Goal: Task Accomplishment & Management: Use online tool/utility

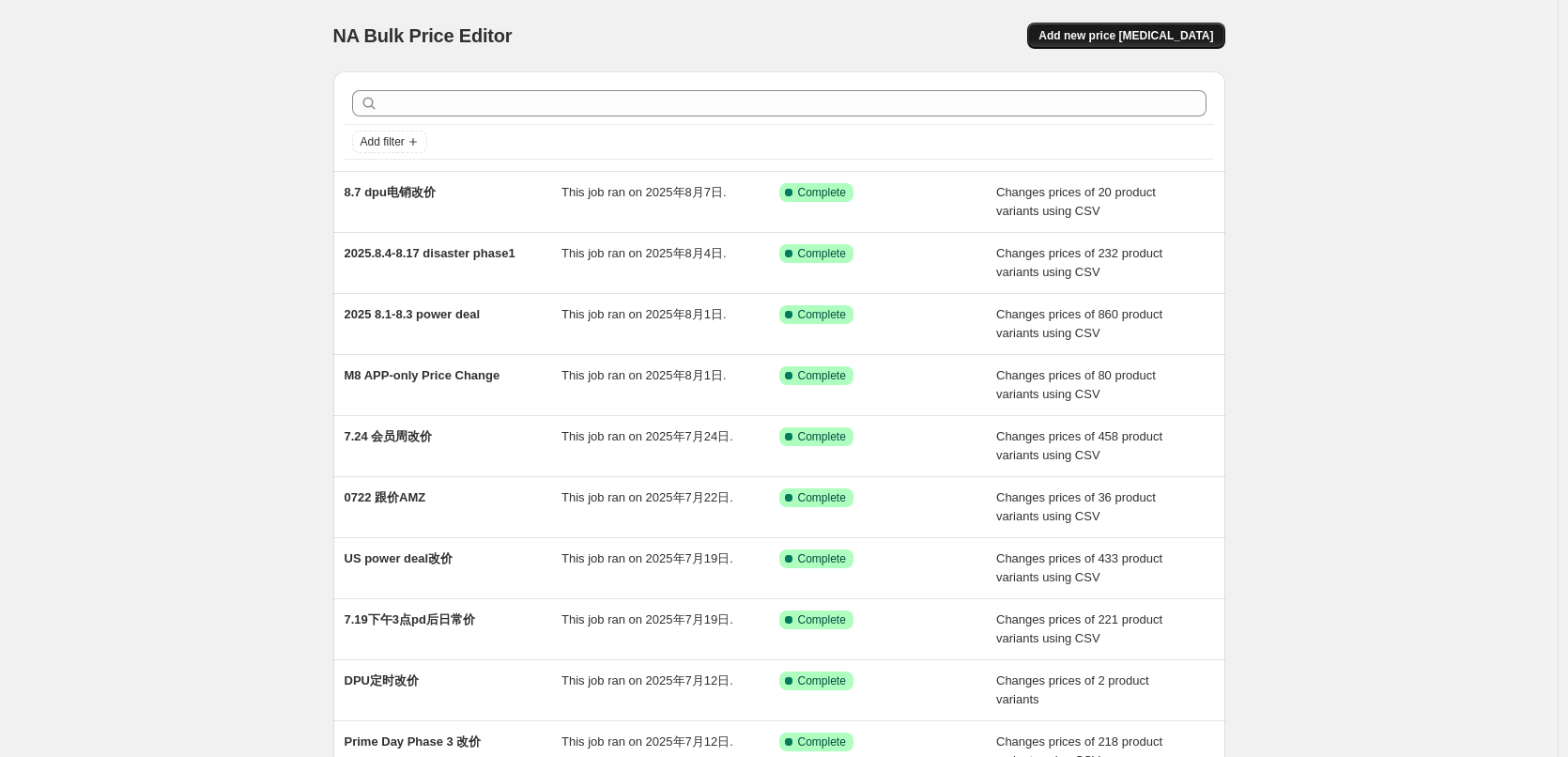
click at [1192, 41] on span "Add new price [MEDICAL_DATA]" at bounding box center [1126, 35] width 175 height 15
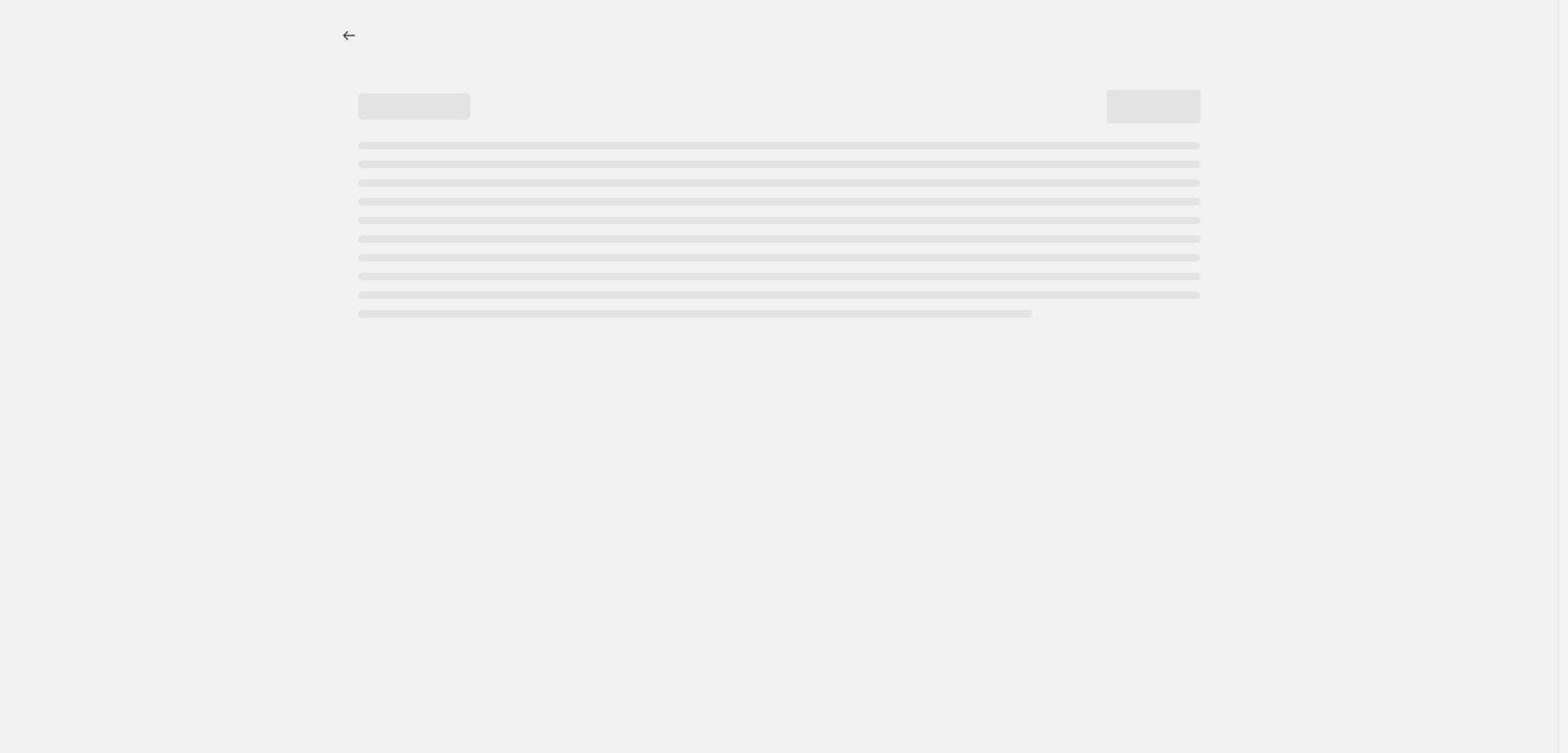
select select "percentage"
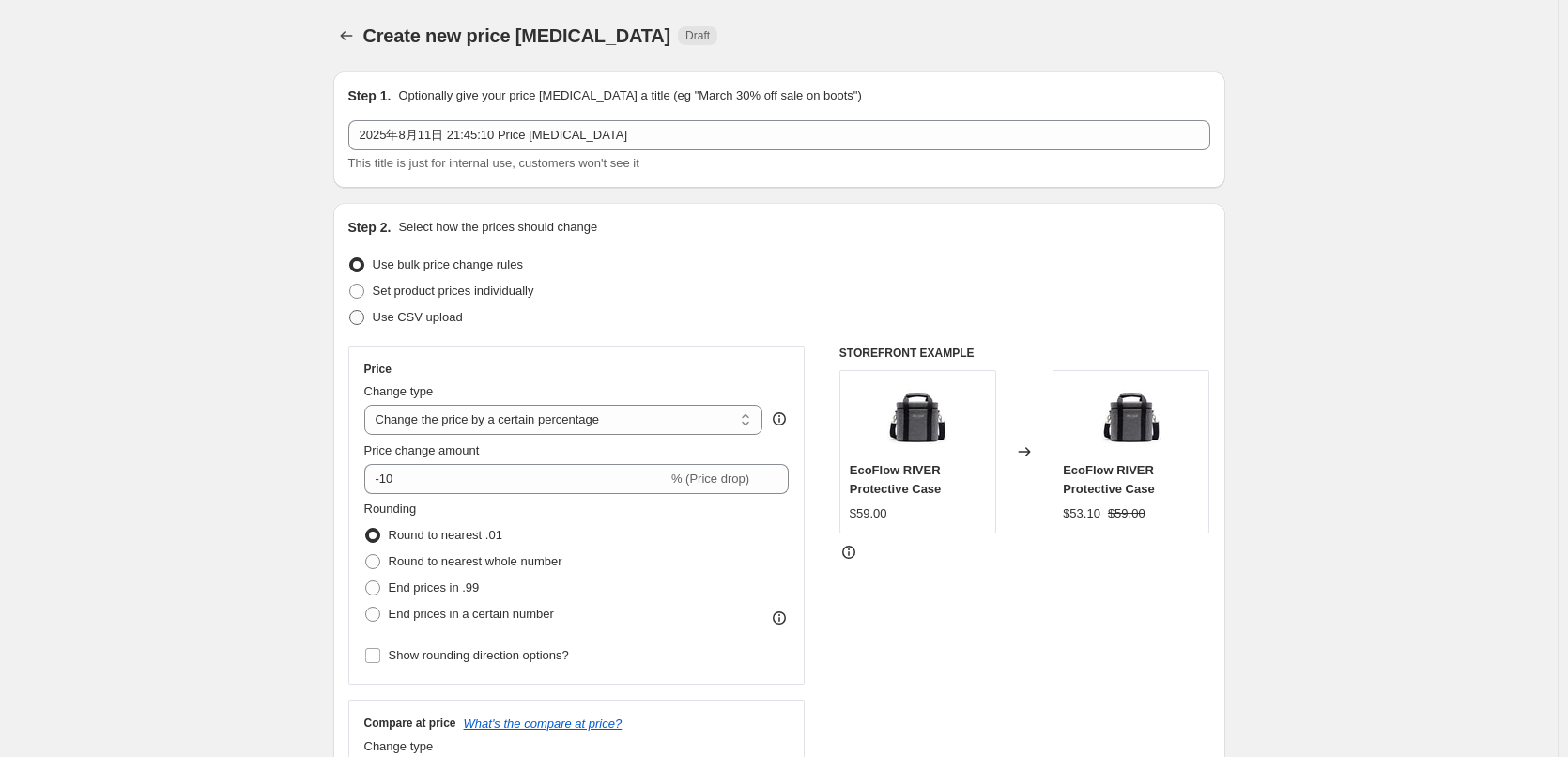
click at [362, 317] on span at bounding box center [356, 317] width 15 height 15
click at [350, 311] on input "Use CSV upload" at bounding box center [349, 310] width 1 height 1
radio input "true"
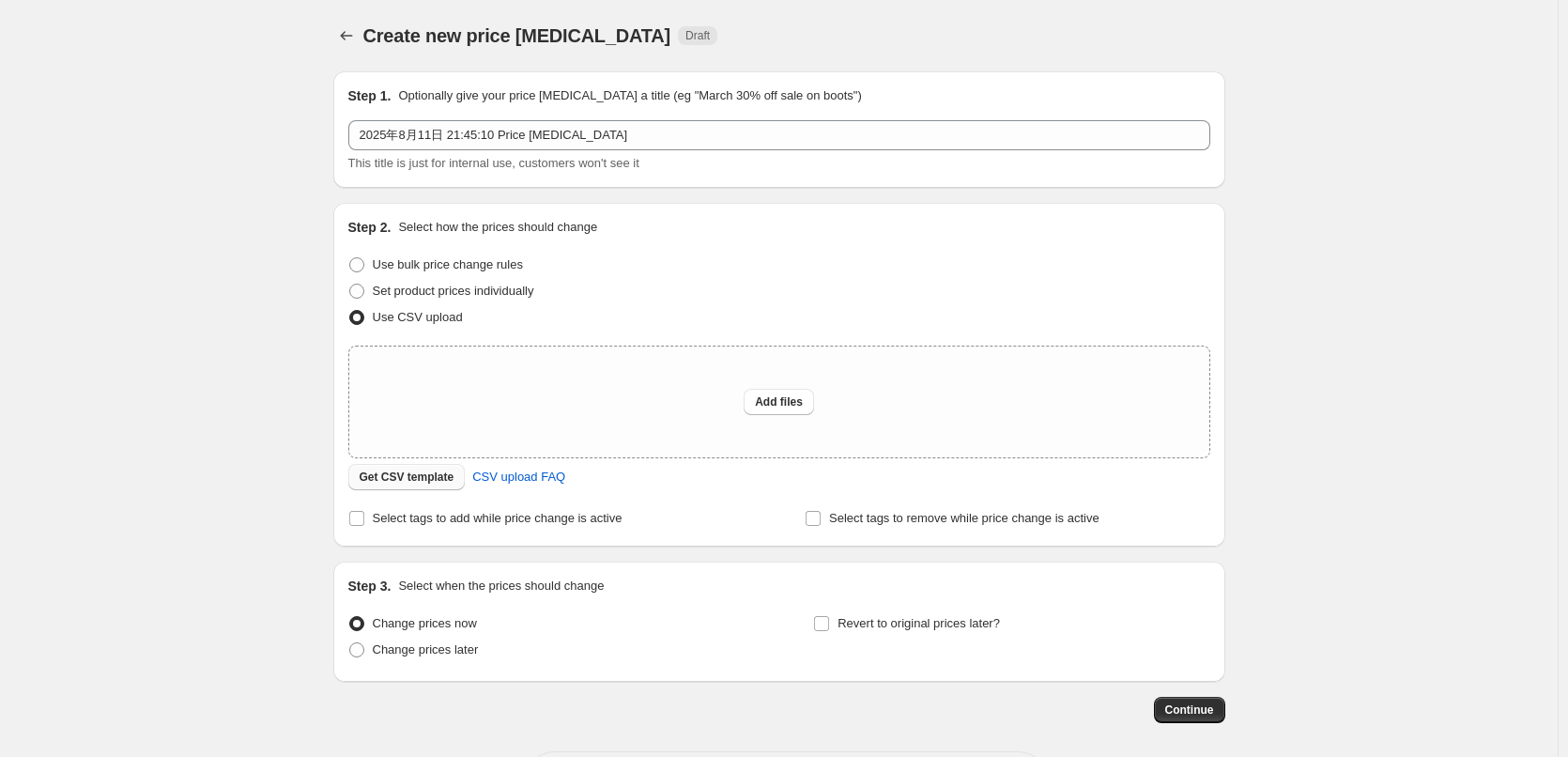
click at [434, 473] on span "Get CSV template" at bounding box center [407, 476] width 95 height 15
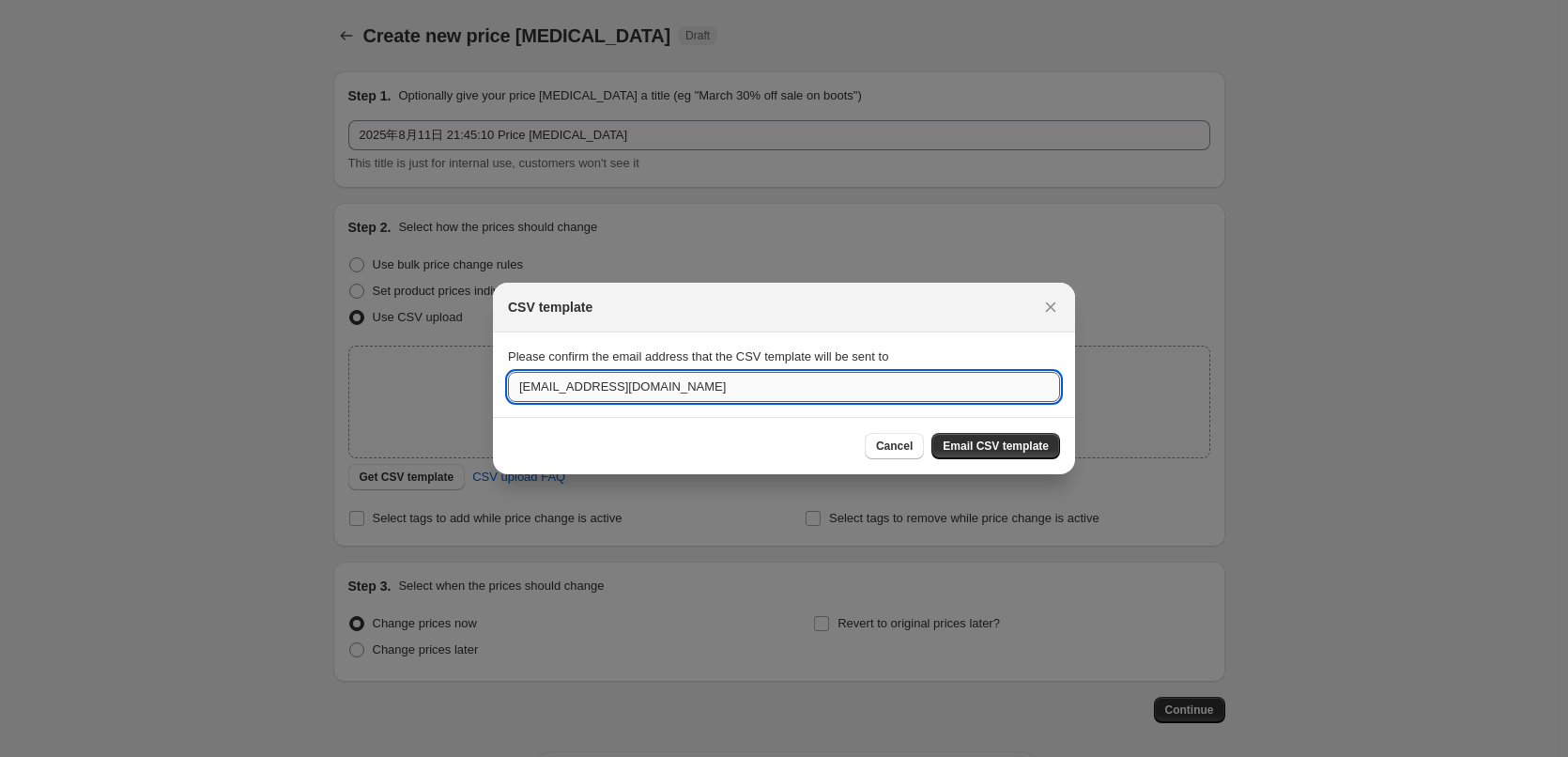
click at [876, 397] on input "[EMAIL_ADDRESS][DOMAIN_NAME]" at bounding box center [784, 386] width 552 height 30
click at [876, 397] on input ":r2a:" at bounding box center [784, 386] width 552 height 30
type input "lily.li3@ecoflow.com"
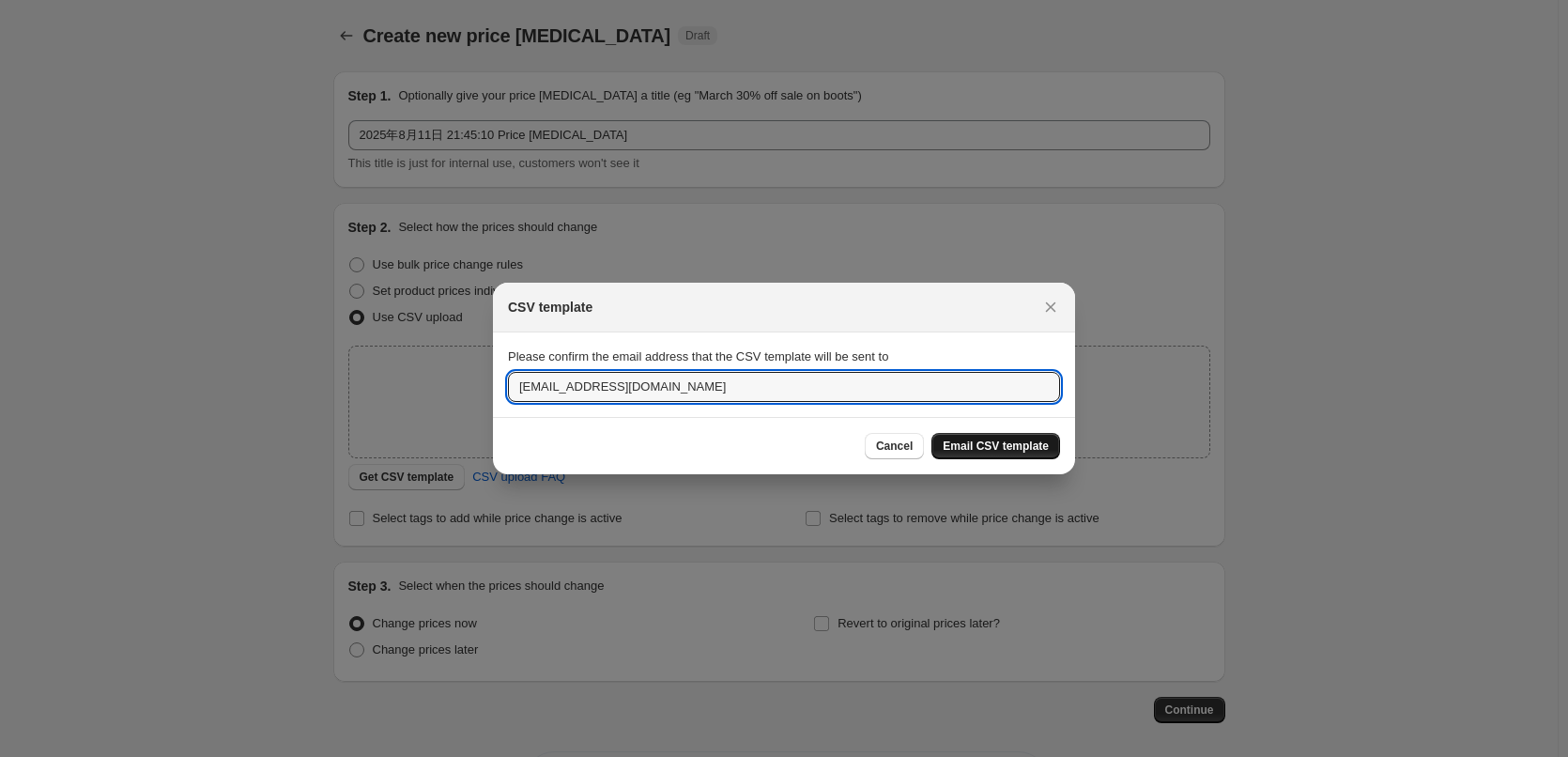
click at [970, 441] on span "Email CSV template" at bounding box center [995, 445] width 106 height 15
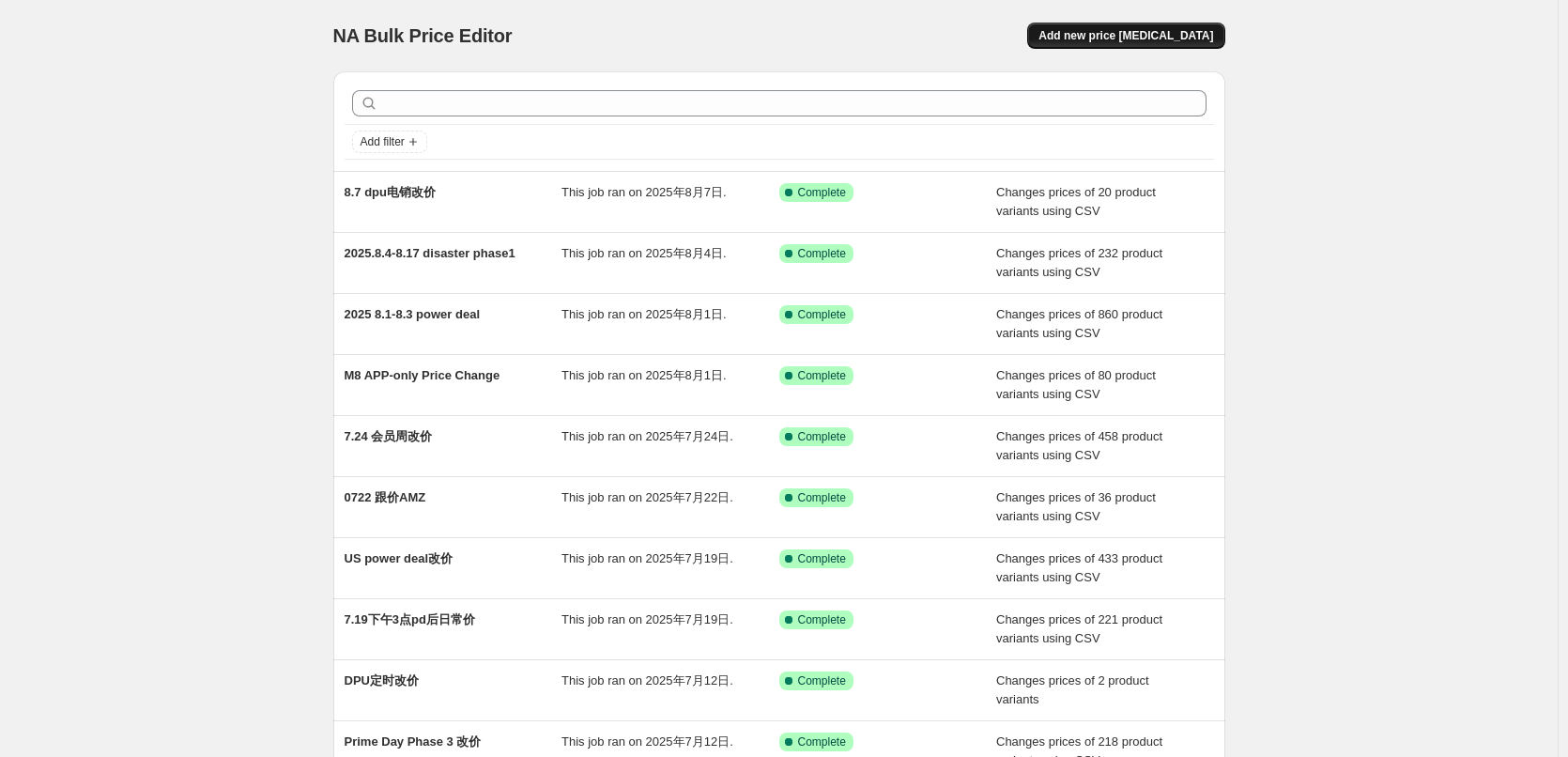
click at [1152, 24] on button "Add new price [MEDICAL_DATA]" at bounding box center [1126, 35] width 197 height 26
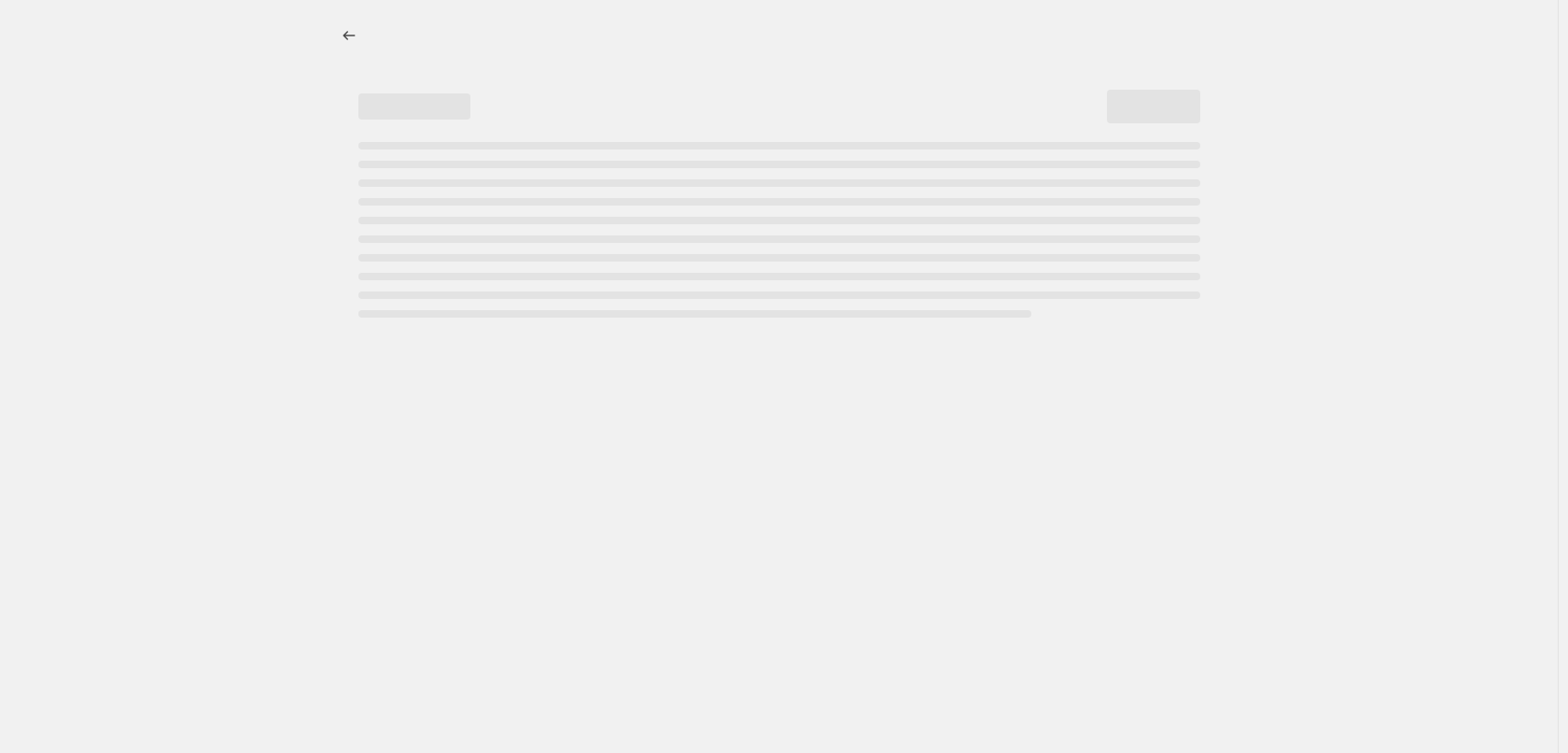
select select "percentage"
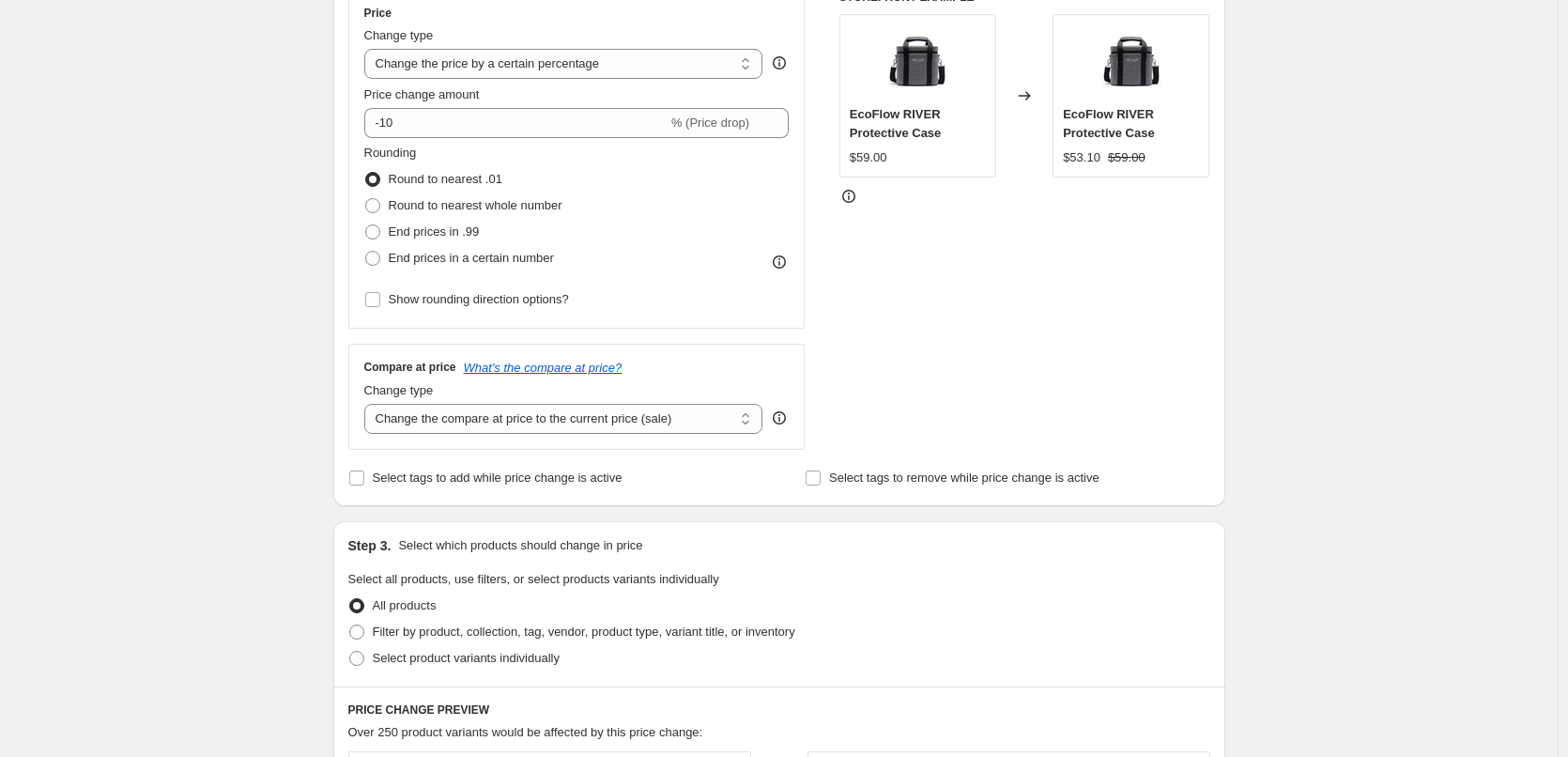
scroll to position [188, 0]
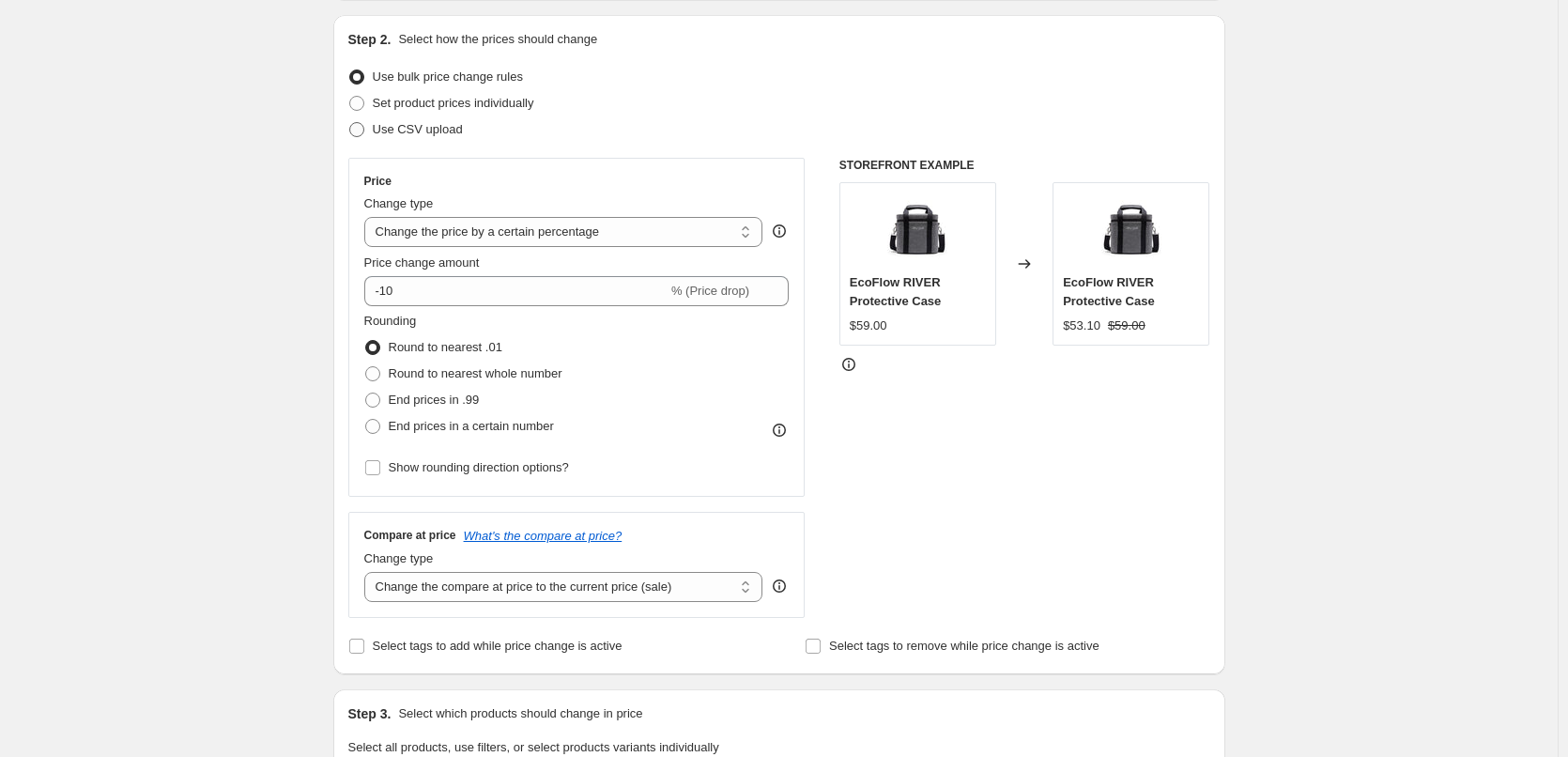
click at [362, 131] on span at bounding box center [356, 129] width 15 height 15
click at [350, 123] on input "Use CSV upload" at bounding box center [349, 122] width 1 height 1
radio input "true"
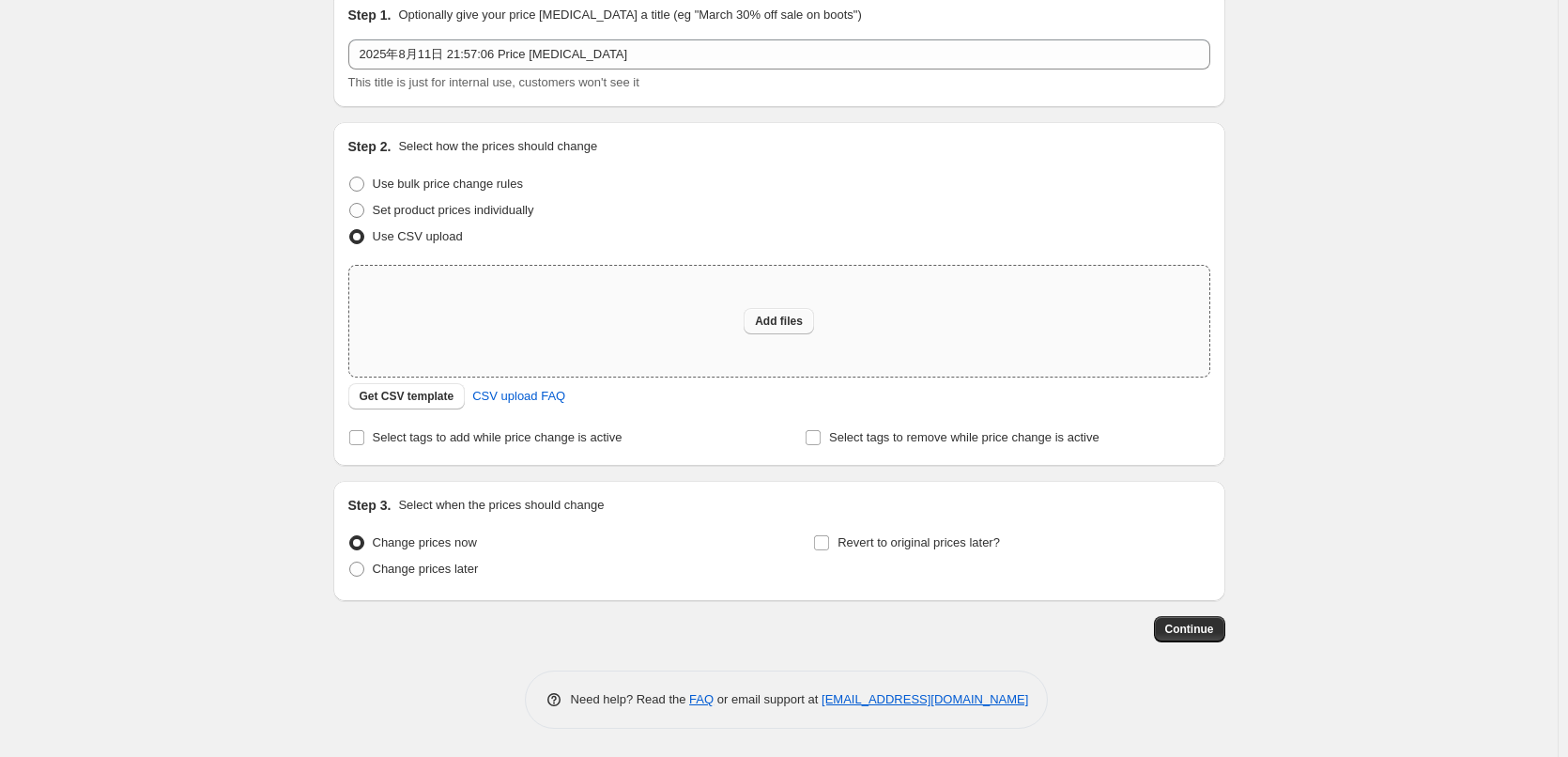
click at [782, 329] on button "Add files" at bounding box center [779, 321] width 70 height 26
type input "C:\fakepath\csv_template_user_37470.csv"
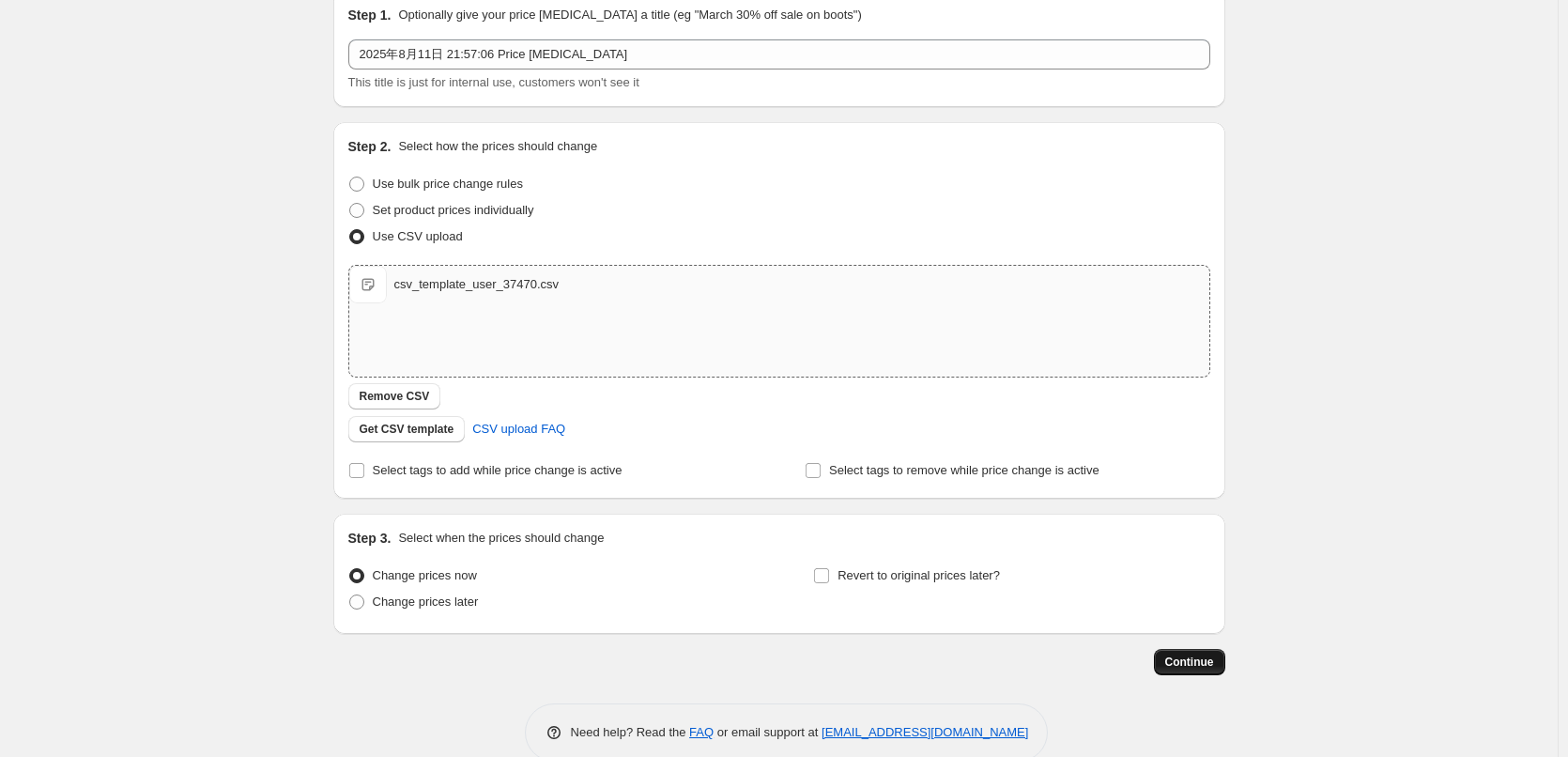
click at [1200, 663] on span "Continue" at bounding box center [1190, 661] width 49 height 15
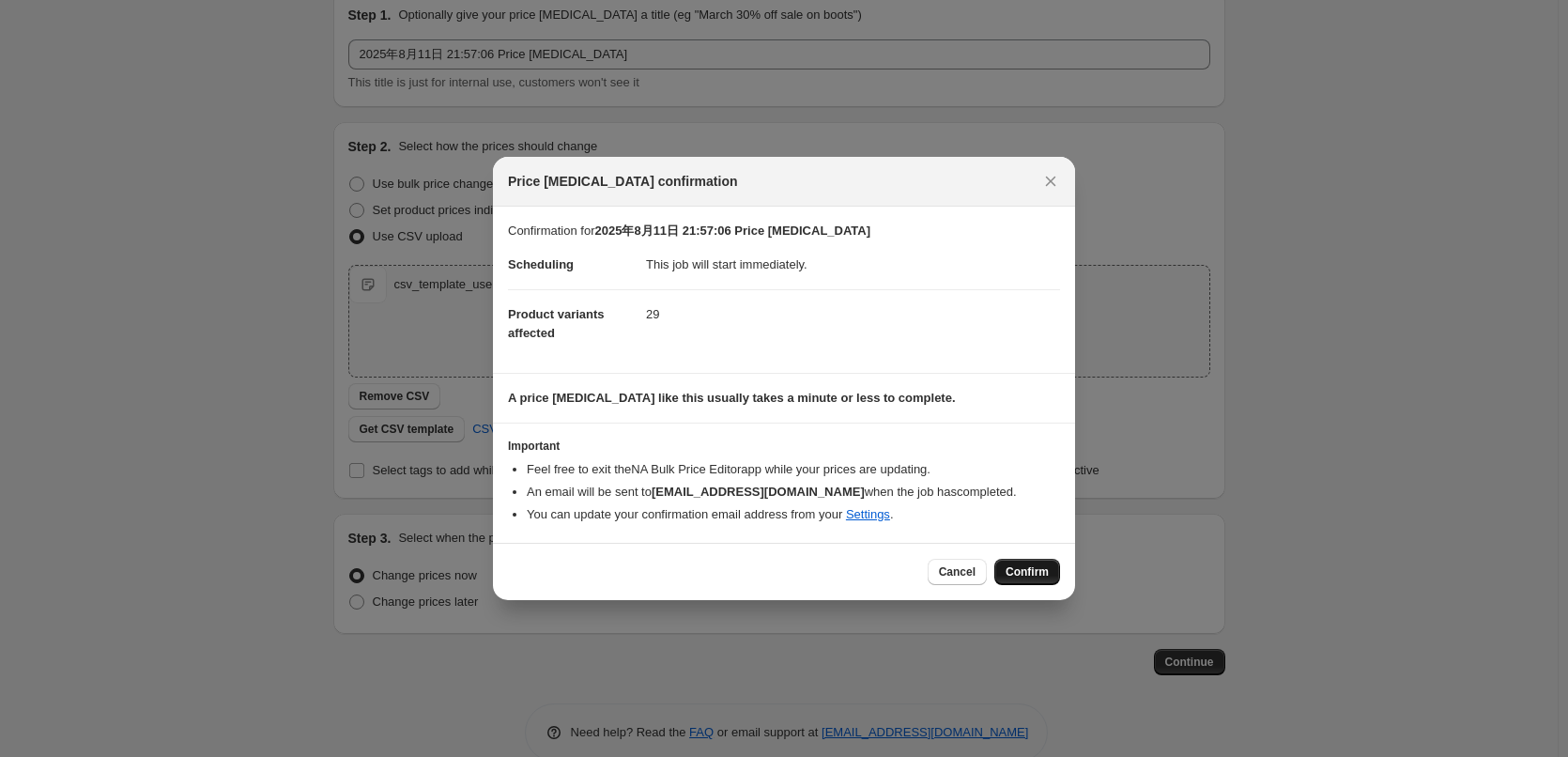
click at [1037, 568] on span "Confirm" at bounding box center [1027, 571] width 43 height 15
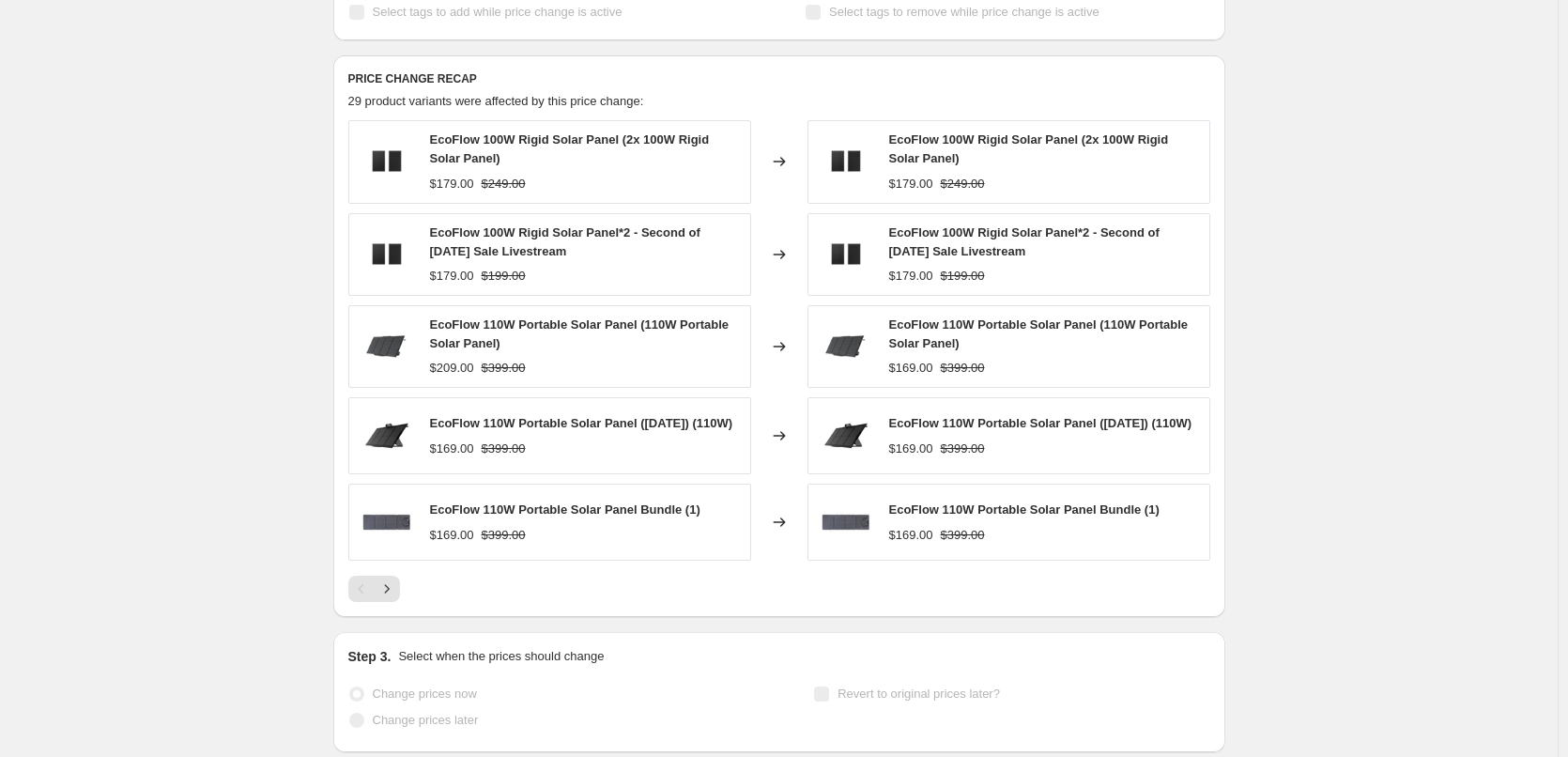
scroll to position [834, 0]
